Goal: Task Accomplishment & Management: Manage account settings

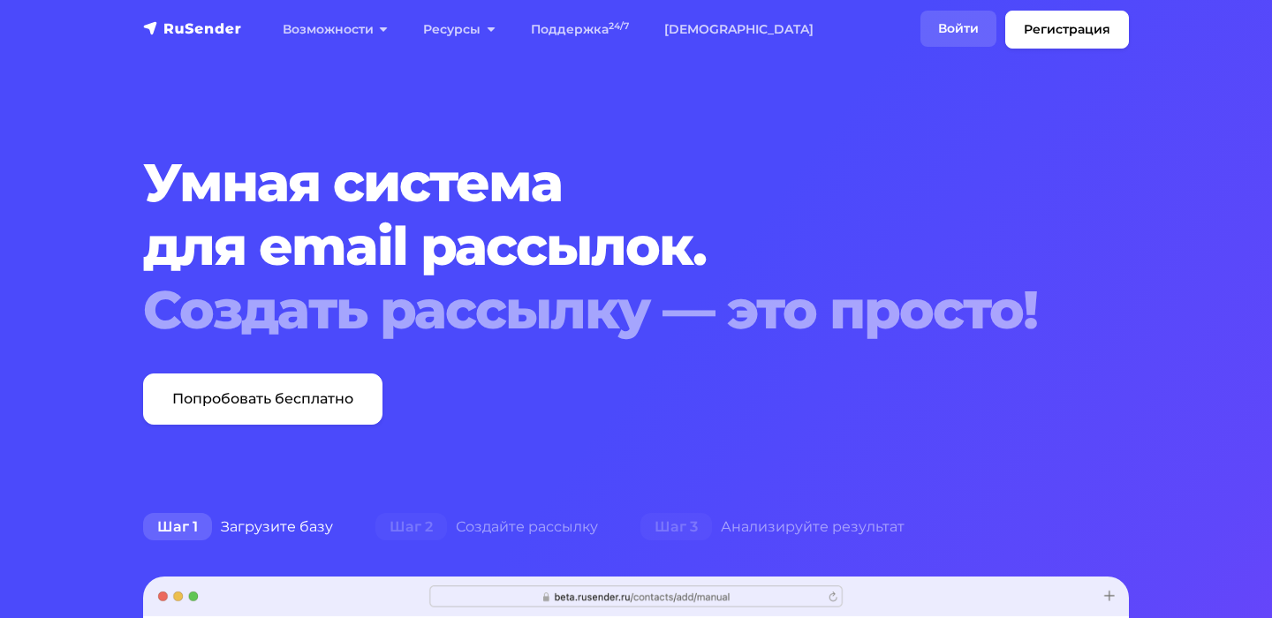
click at [959, 38] on link "Войти" at bounding box center [958, 29] width 76 height 36
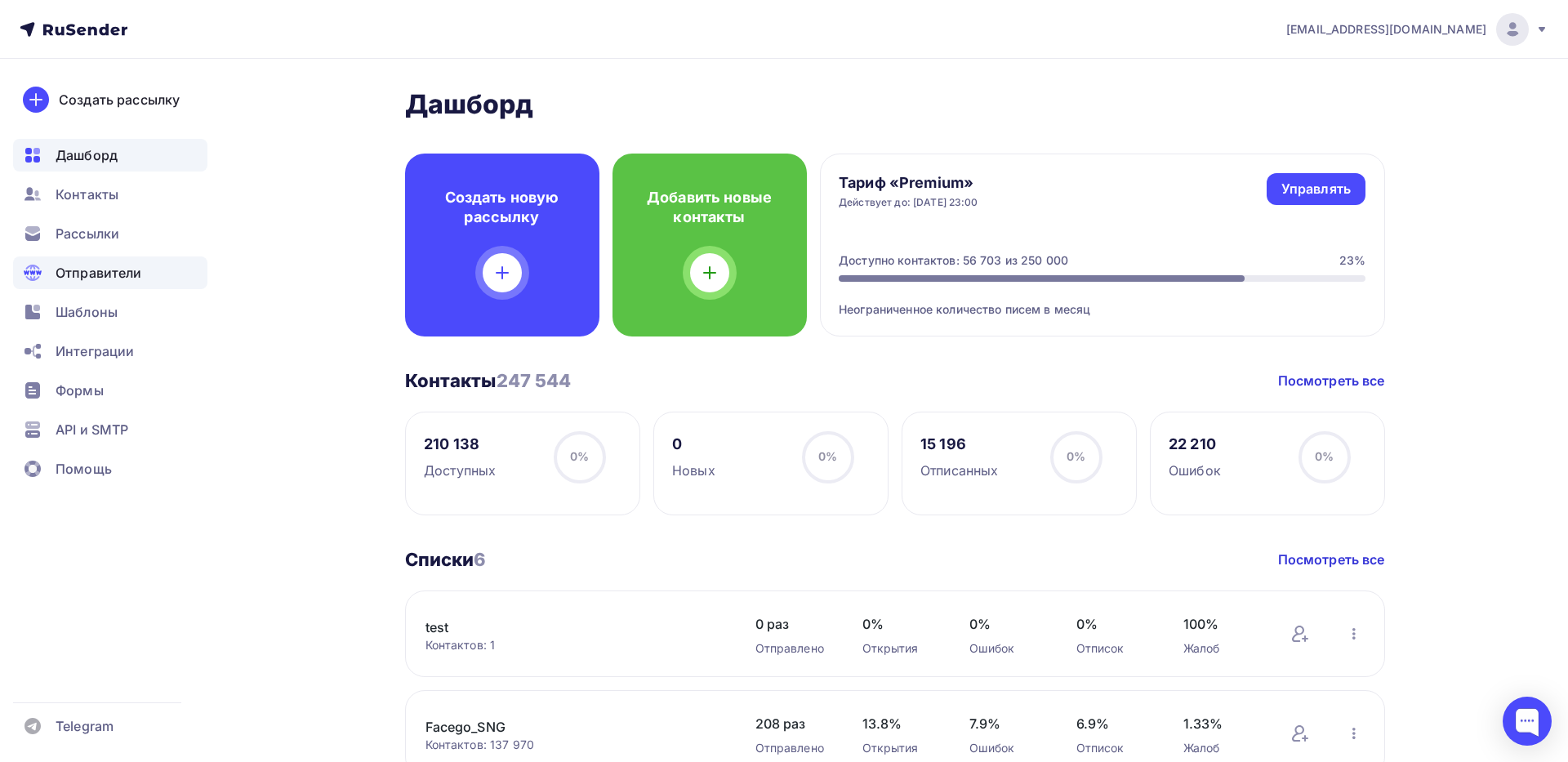
click at [116, 271] on span "Отправители" at bounding box center [99, 272] width 87 height 19
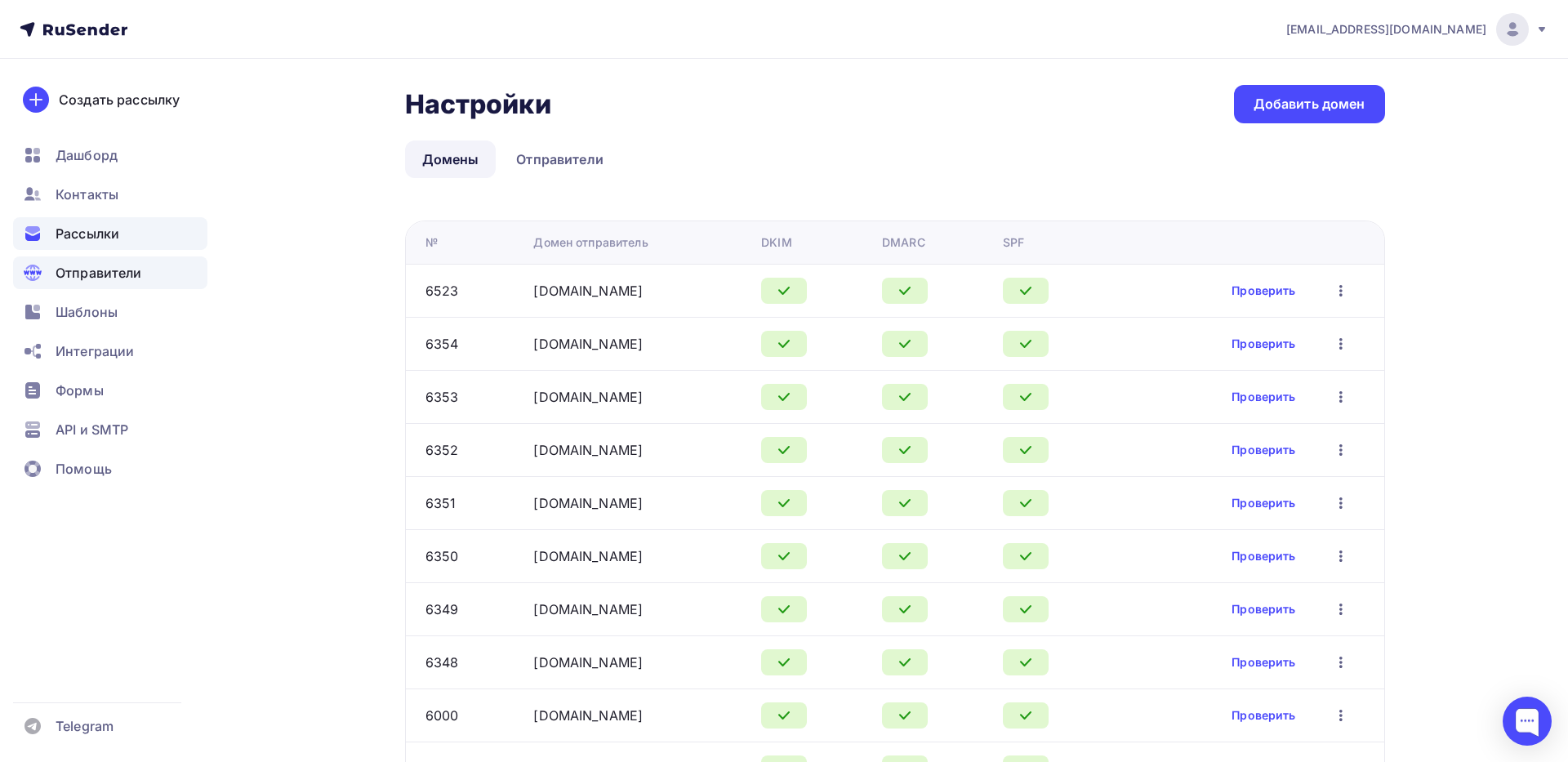
click at [94, 233] on span "Рассылки" at bounding box center [87, 233] width 64 height 19
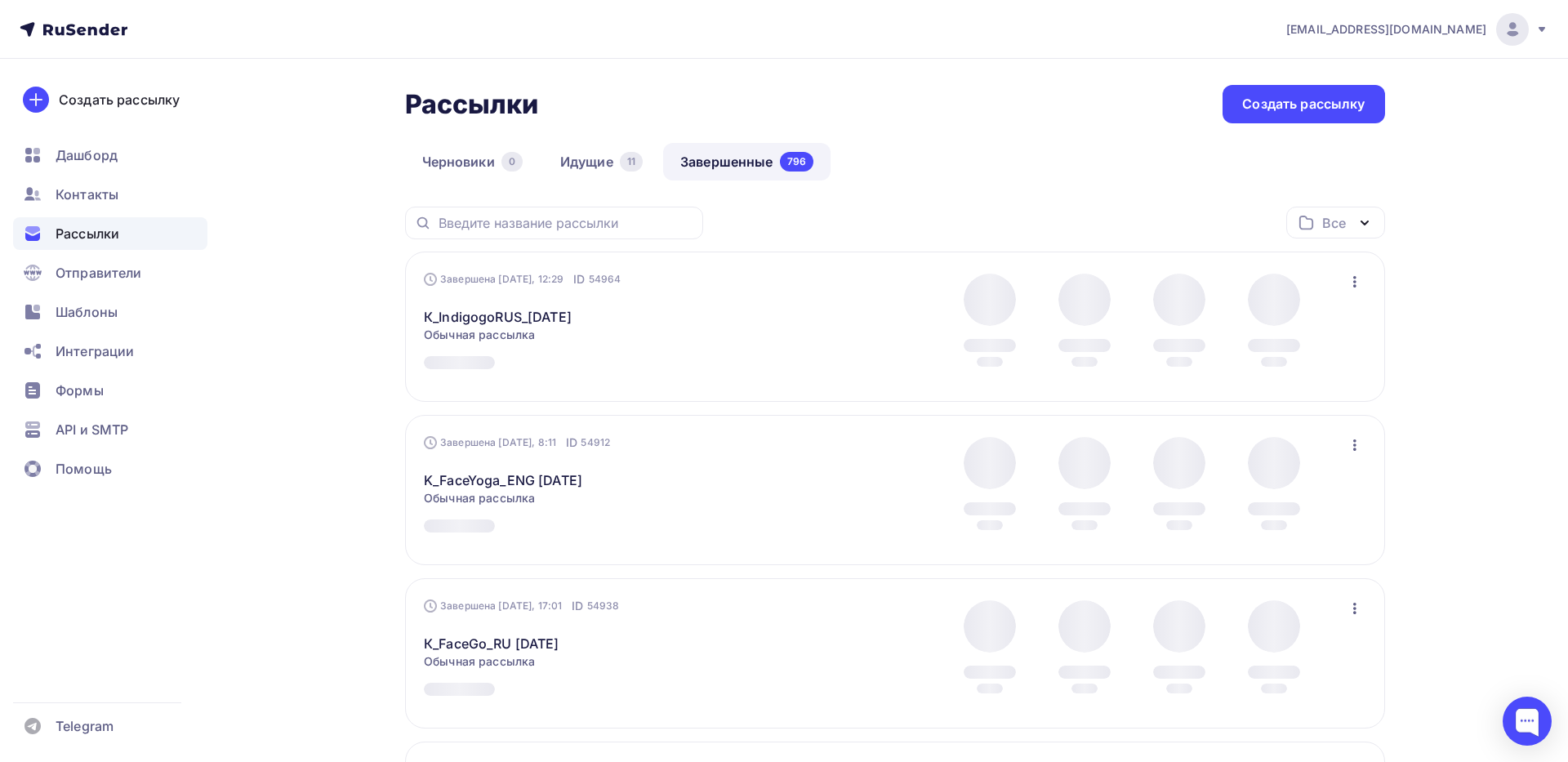
click at [747, 169] on link "Завершенные 796" at bounding box center [746, 162] width 167 height 38
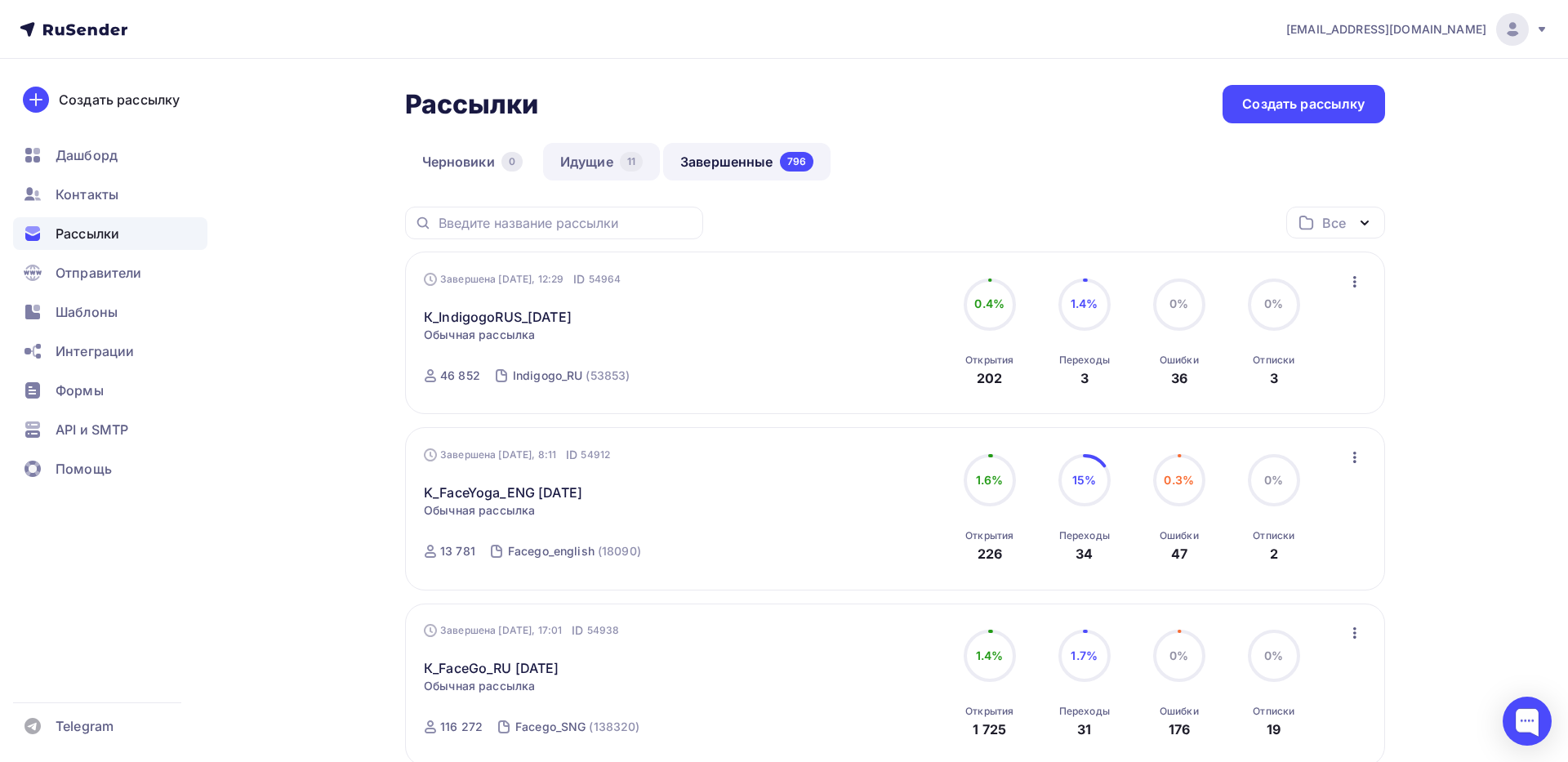
click at [587, 166] on link "Идущие 11" at bounding box center [601, 162] width 116 height 38
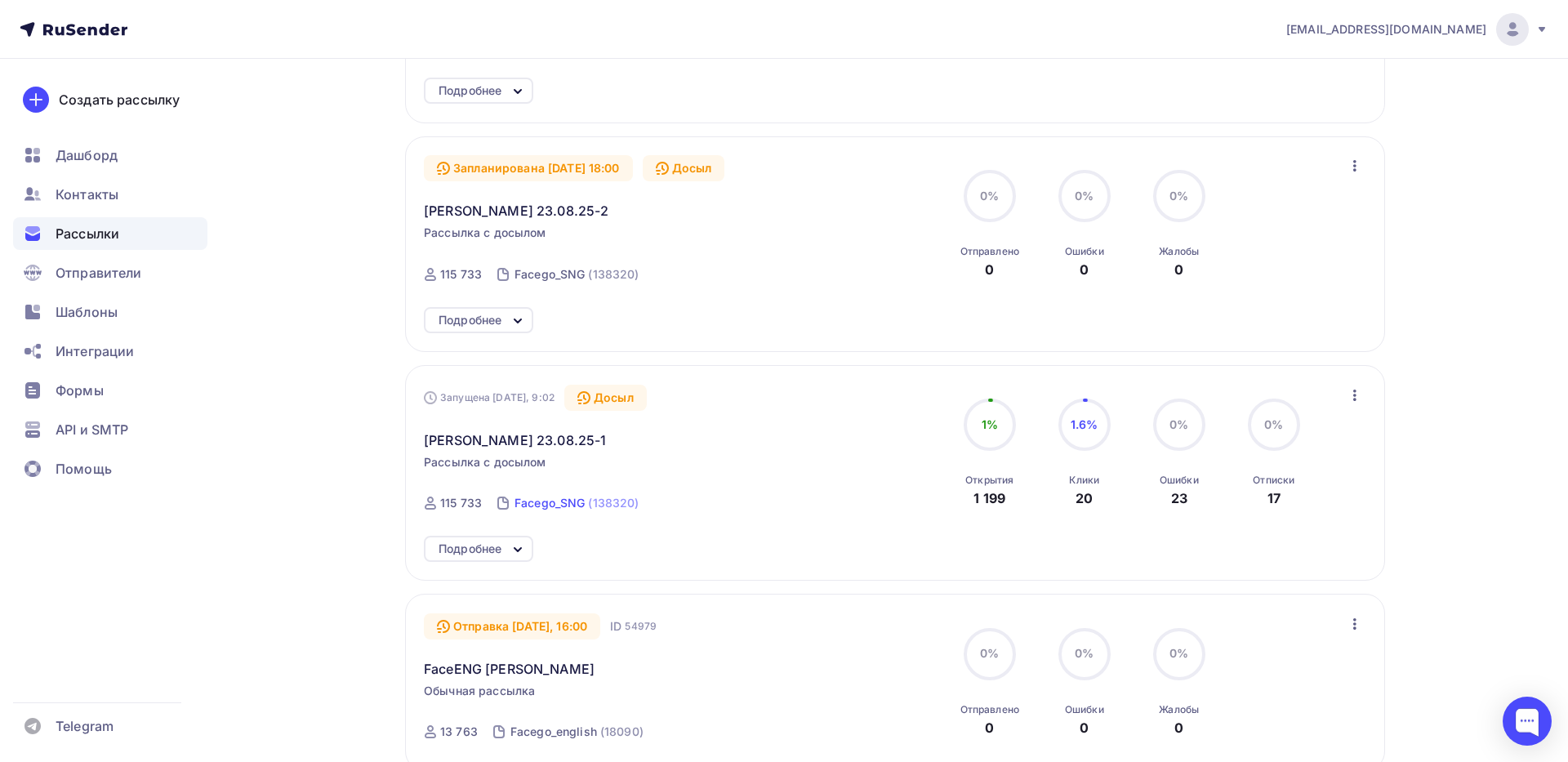
scroll to position [734, 0]
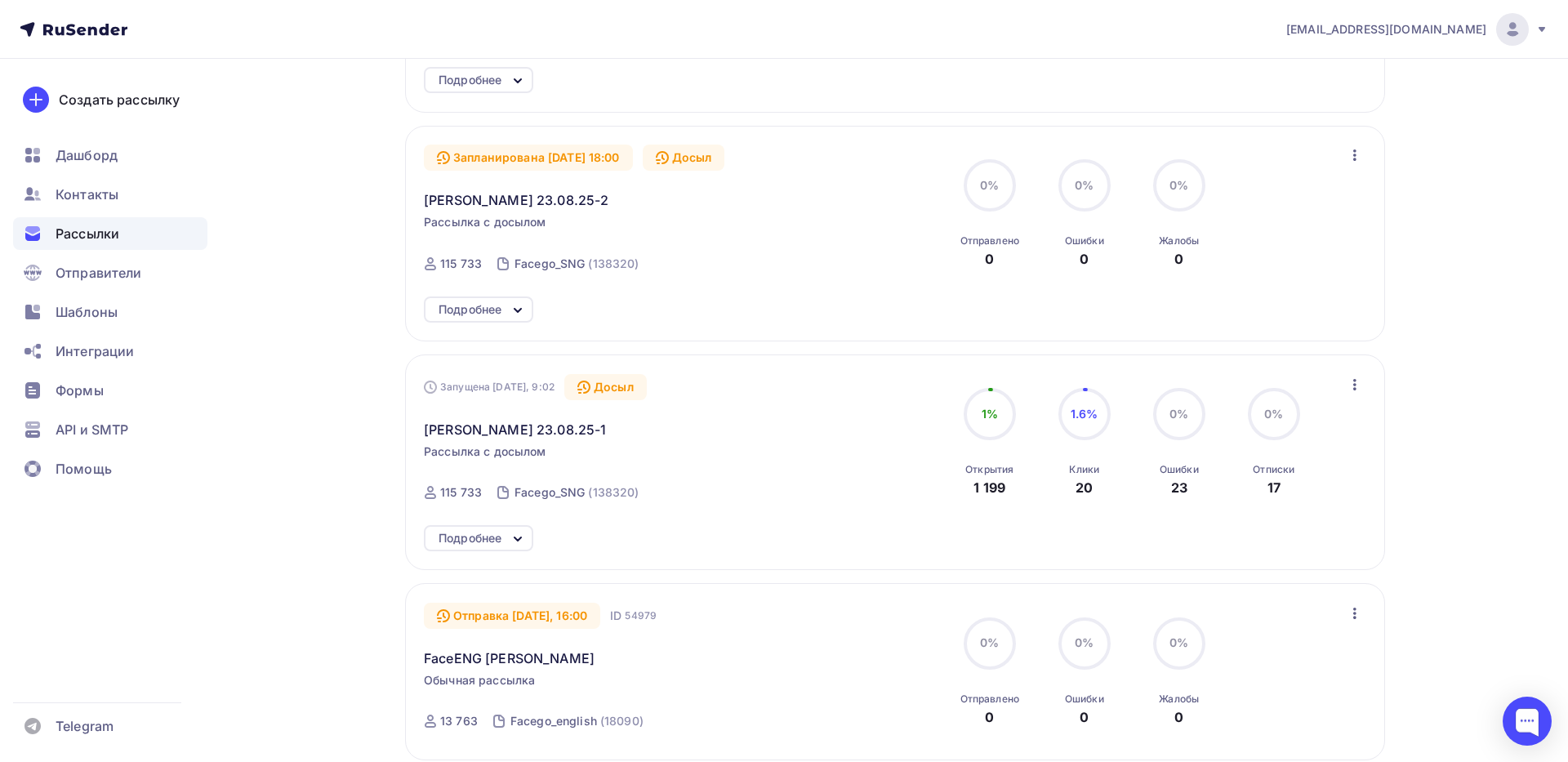
click at [522, 542] on icon at bounding box center [517, 538] width 19 height 19
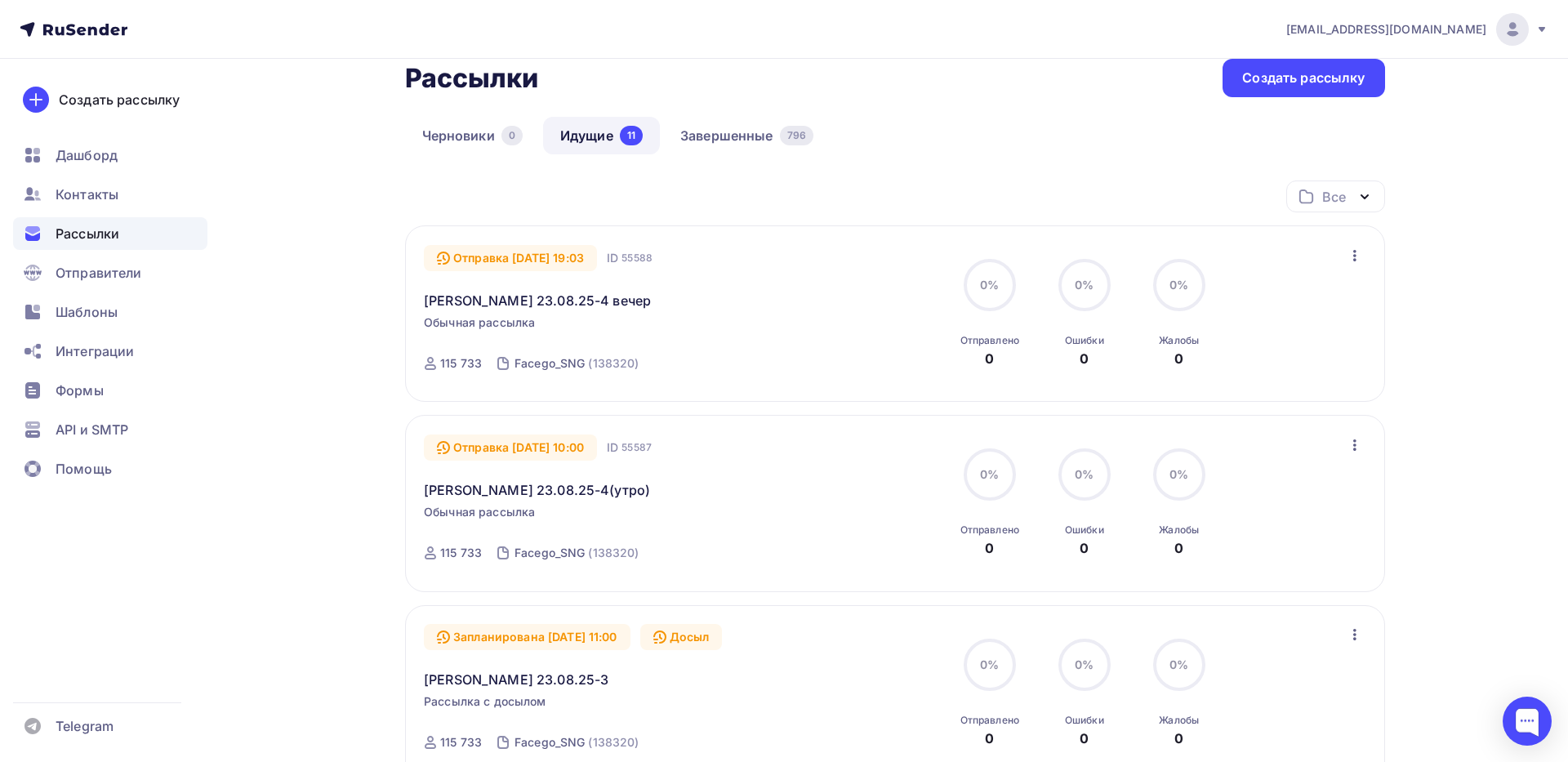
scroll to position [0, 0]
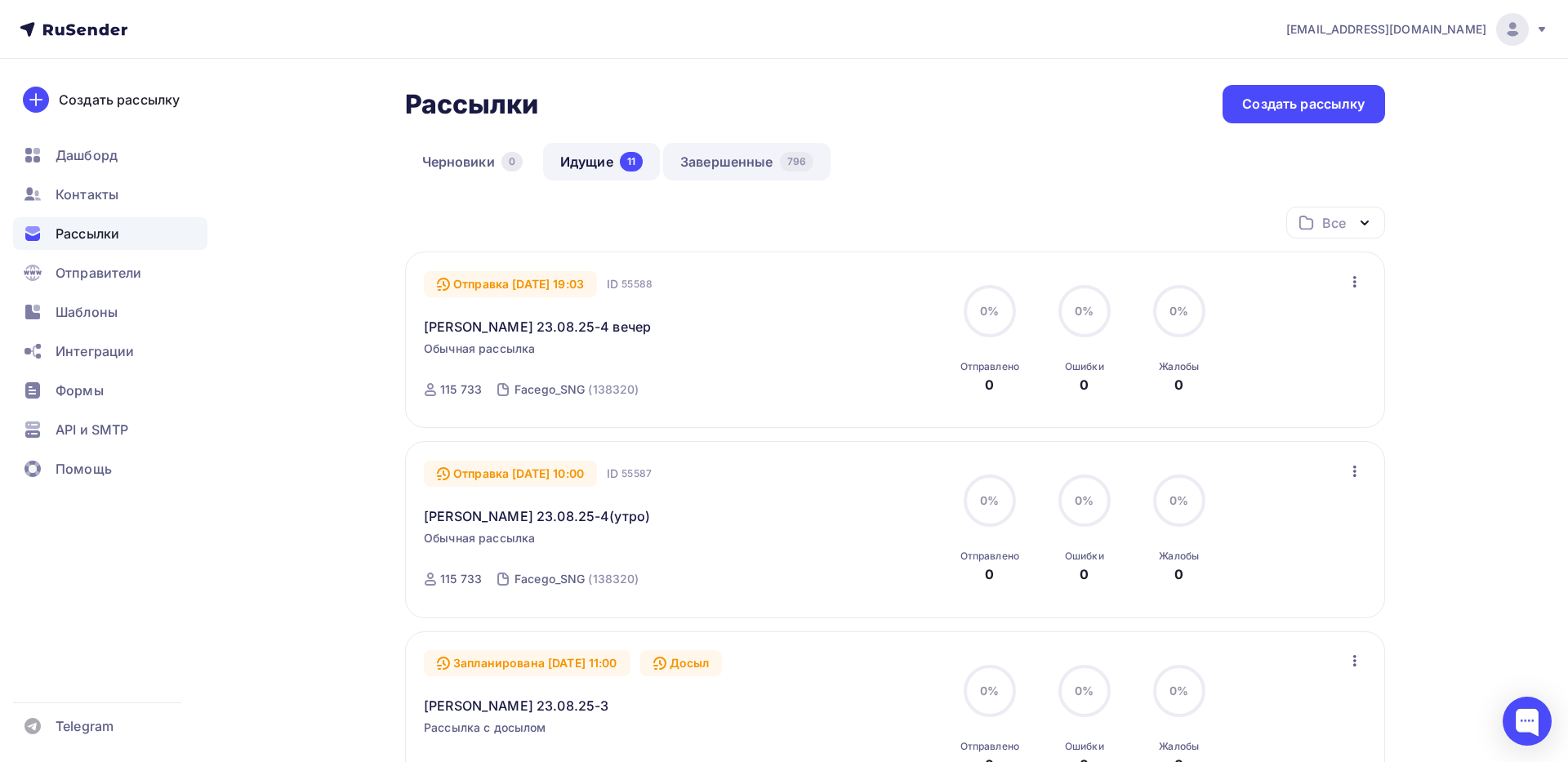
click at [751, 156] on link "Завершенные 796" at bounding box center [746, 162] width 167 height 38
